Goal: Navigation & Orientation: Find specific page/section

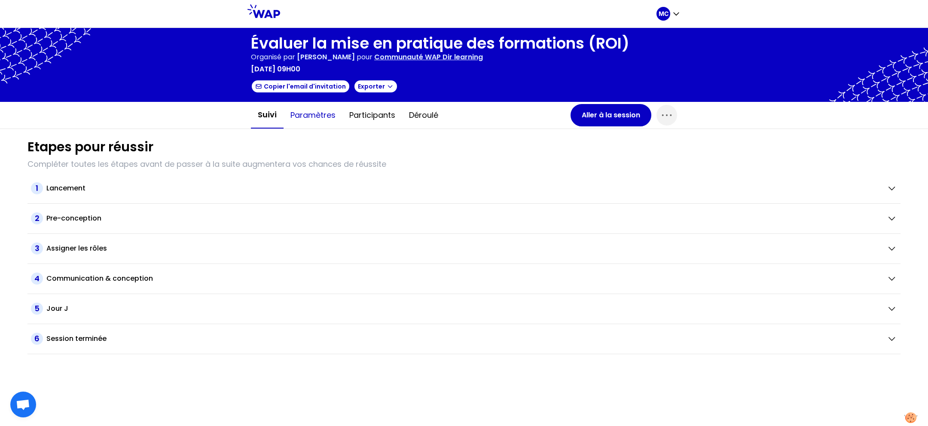
click at [329, 118] on button "Paramètres" at bounding box center [312, 115] width 59 height 26
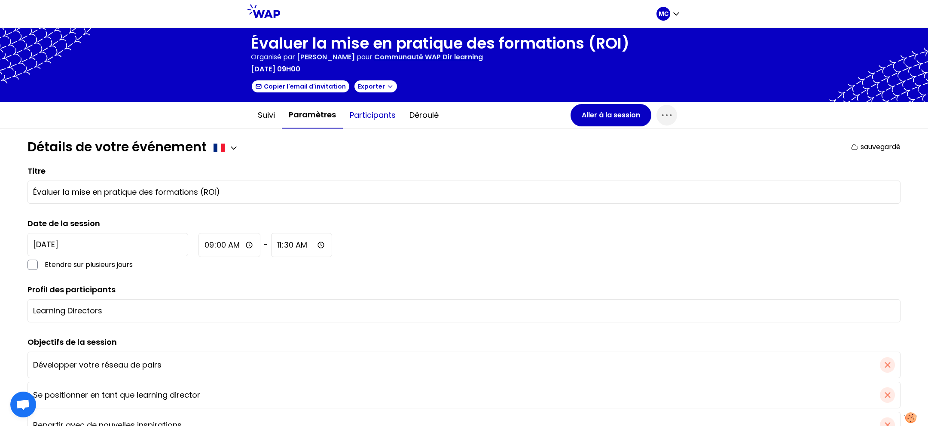
click at [358, 118] on button "Participants" at bounding box center [373, 115] width 60 height 26
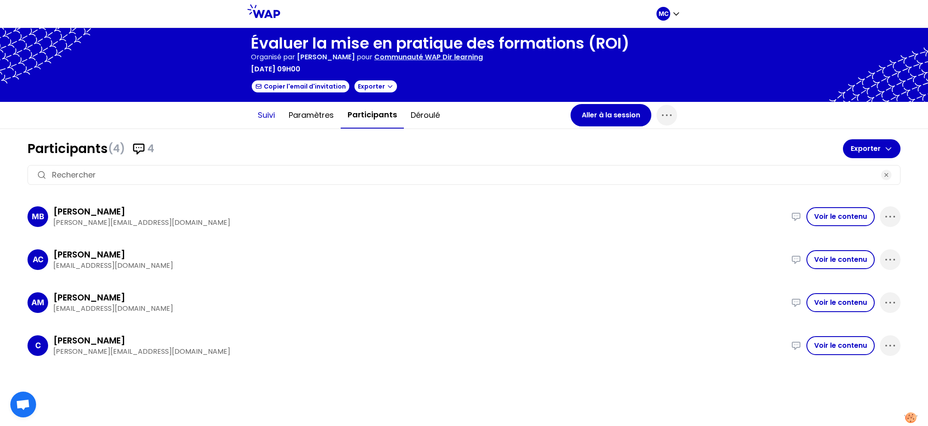
click at [253, 114] on button "Suivi" at bounding box center [266, 115] width 31 height 26
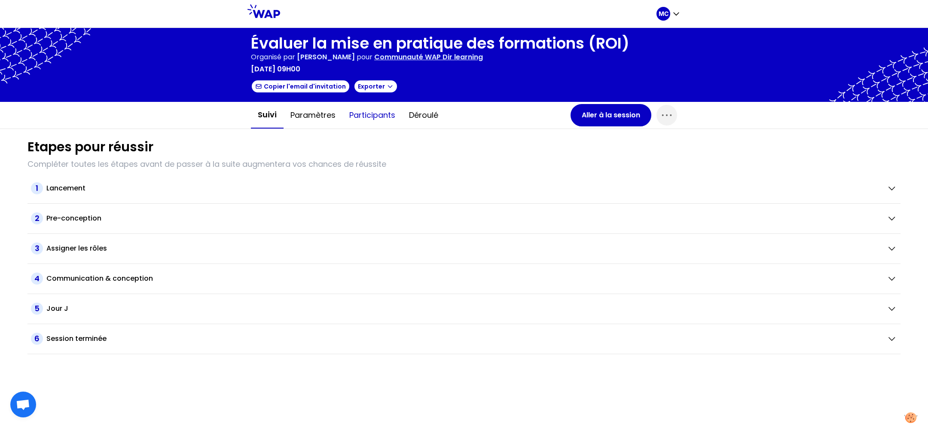
click at [353, 111] on button "Participants" at bounding box center [372, 115] width 60 height 26
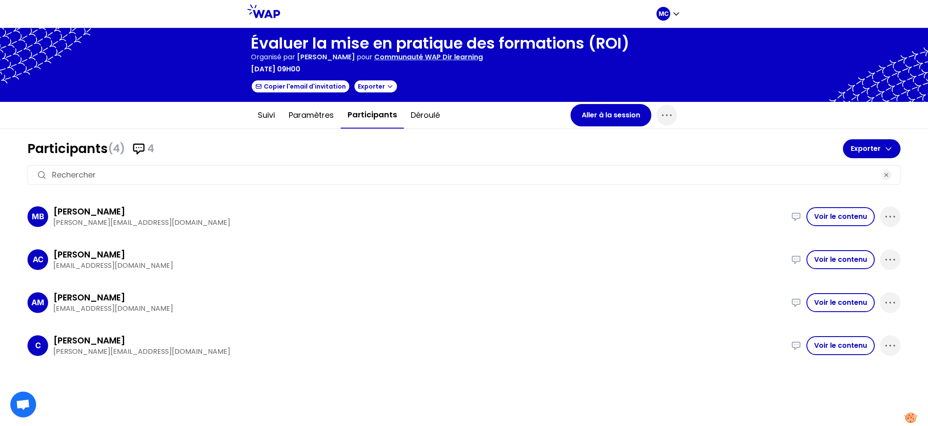
click at [618, 283] on div "[PERSON_NAME]" at bounding box center [419, 297] width 732 height 12
